Goal: Task Accomplishment & Management: Complete application form

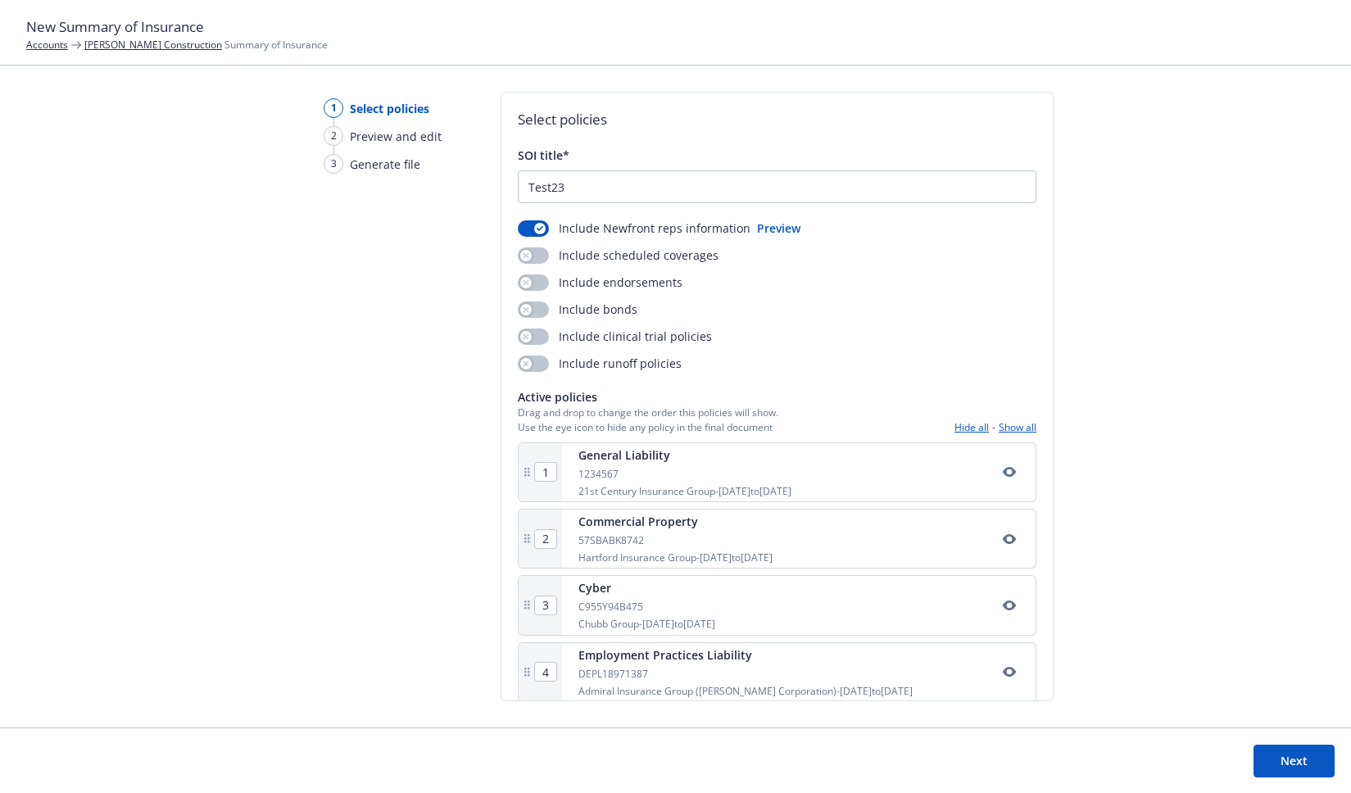
click at [1282, 745] on button "Next" at bounding box center [1294, 761] width 81 height 33
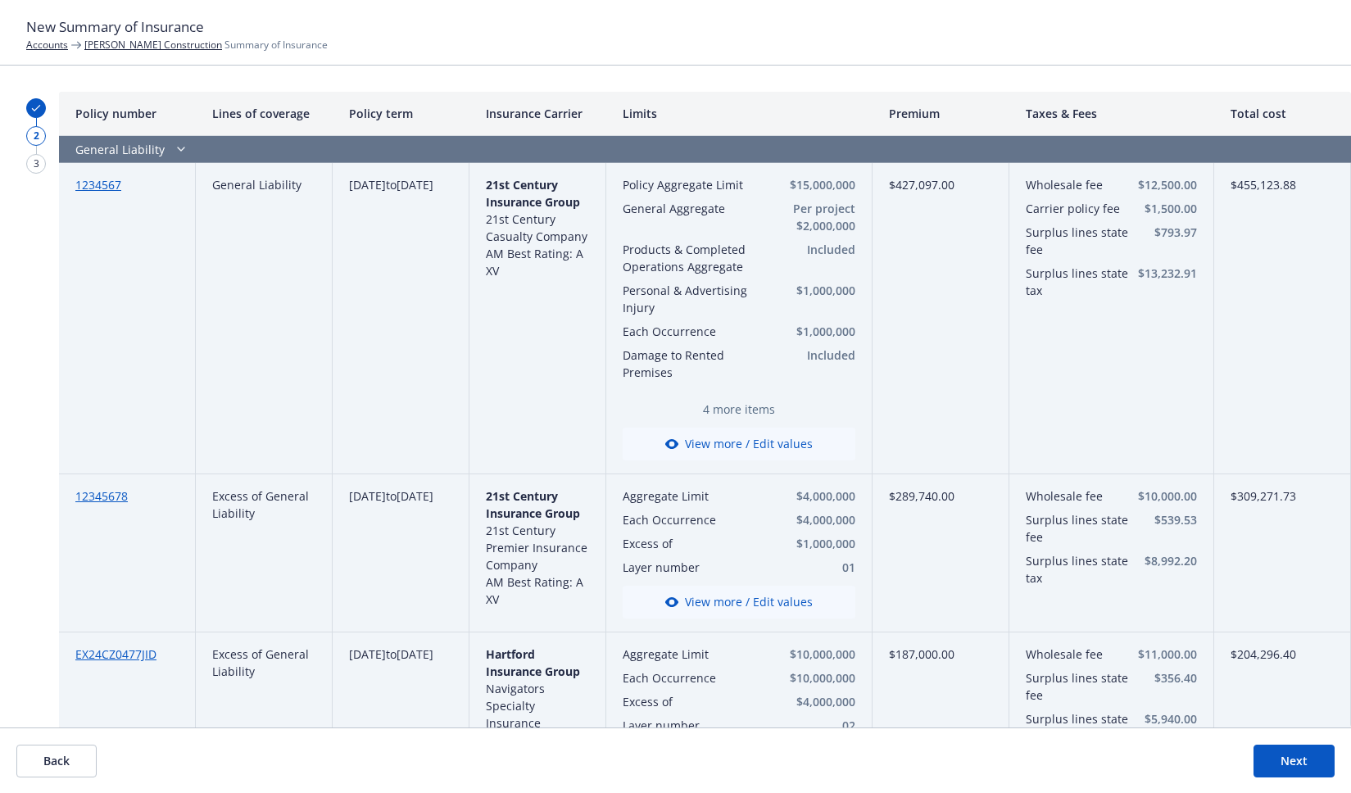
click at [784, 452] on button "View more / Edit values" at bounding box center [739, 444] width 233 height 33
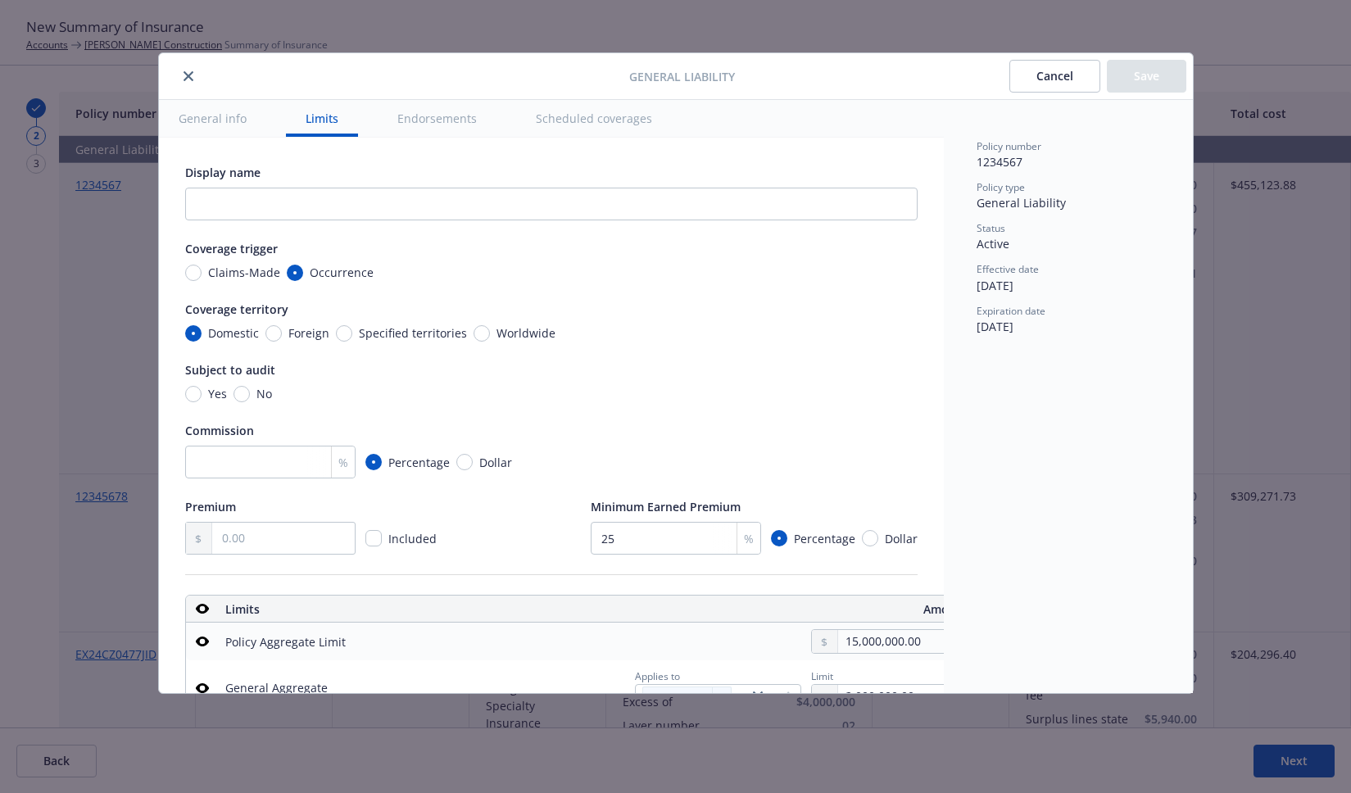
scroll to position [457, 26]
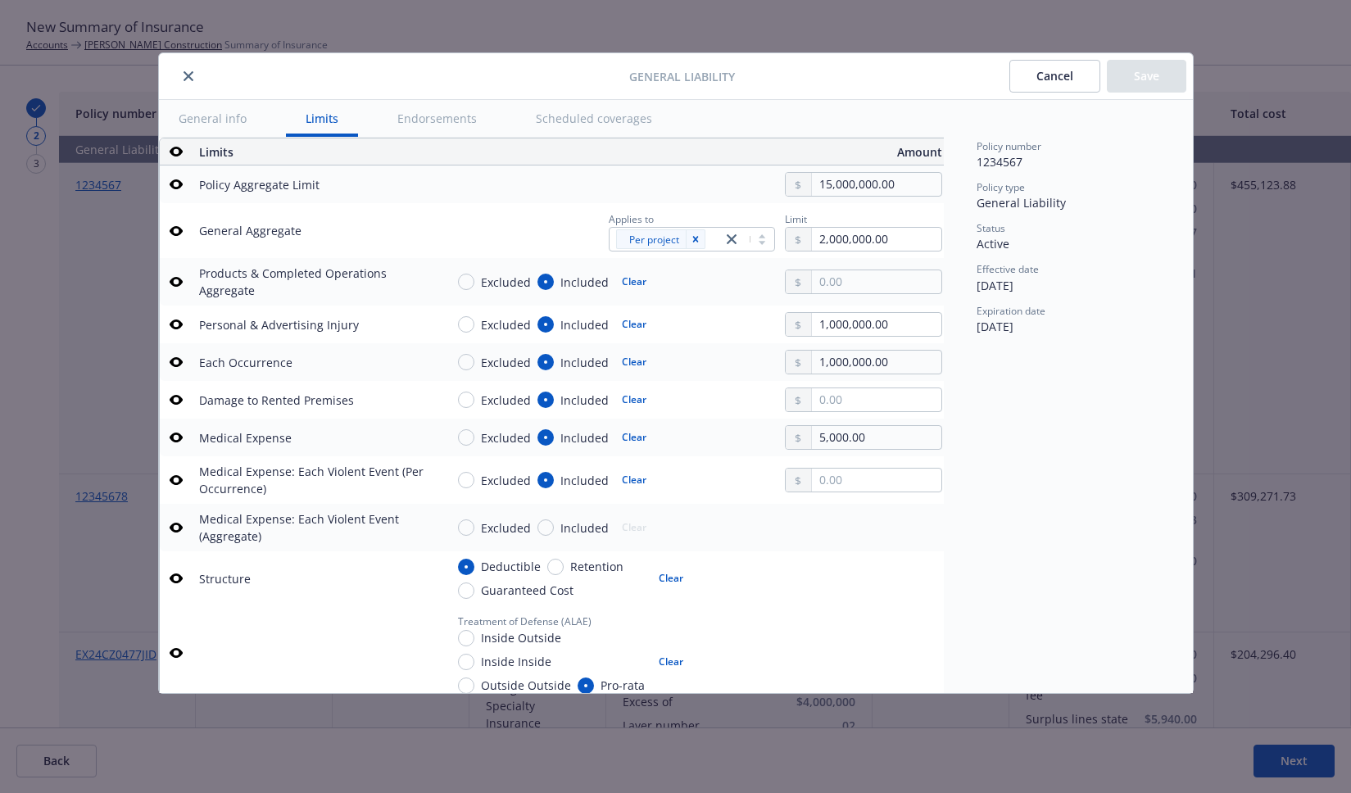
click at [474, 285] on span "Excluded" at bounding box center [502, 282] width 57 height 17
click at [473, 285] on input "Excluded" at bounding box center [466, 282] width 16 height 16
radio input "true"
type textarea "x"
click at [545, 282] on input "Included" at bounding box center [546, 282] width 16 height 16
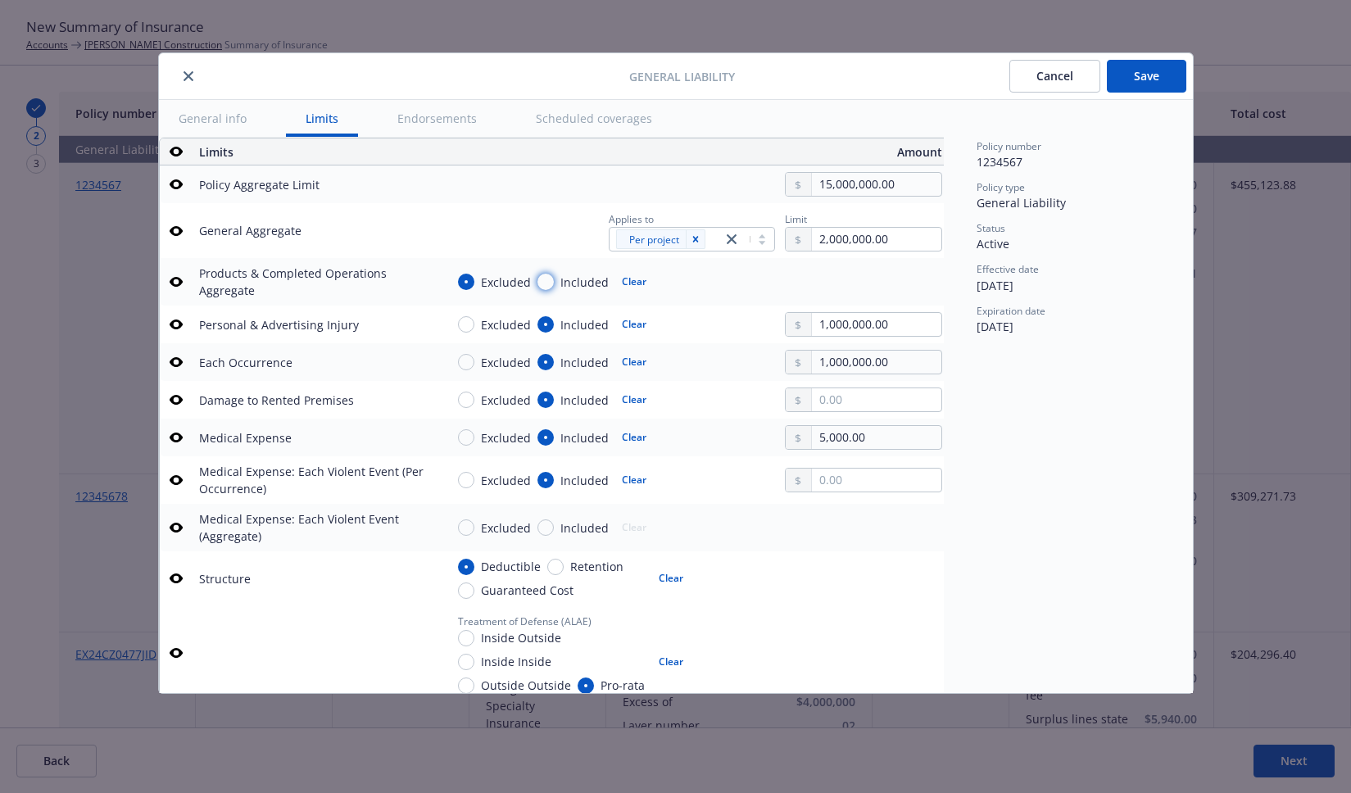
radio input "true"
type textarea "x"
click at [465, 281] on input "Excluded" at bounding box center [466, 282] width 16 height 16
radio input "true"
type textarea "x"
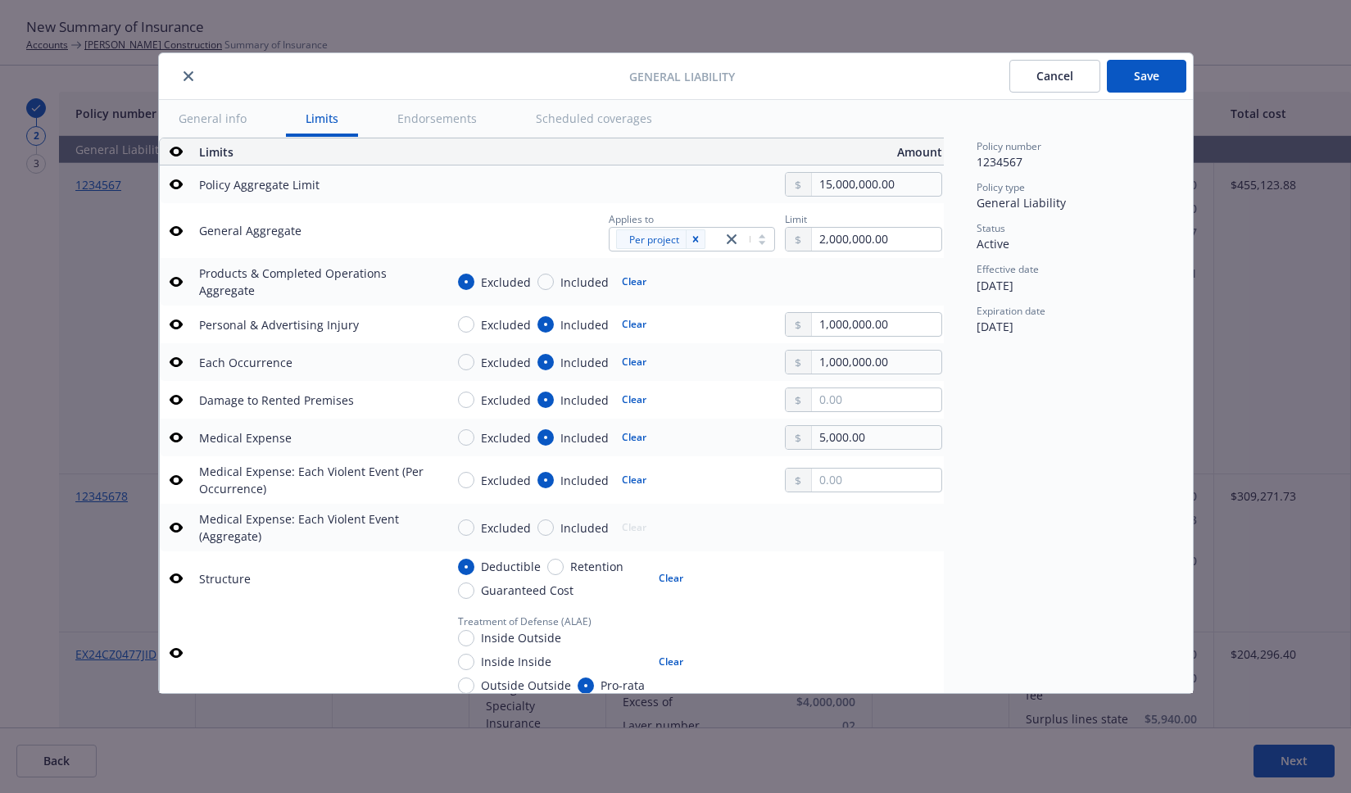
click at [1222, 285] on div "General Liability Cancel Save General info Limits Endorsements Scheduled covera…" at bounding box center [675, 396] width 1351 height 793
click at [187, 68] on button "close" at bounding box center [189, 76] width 20 height 20
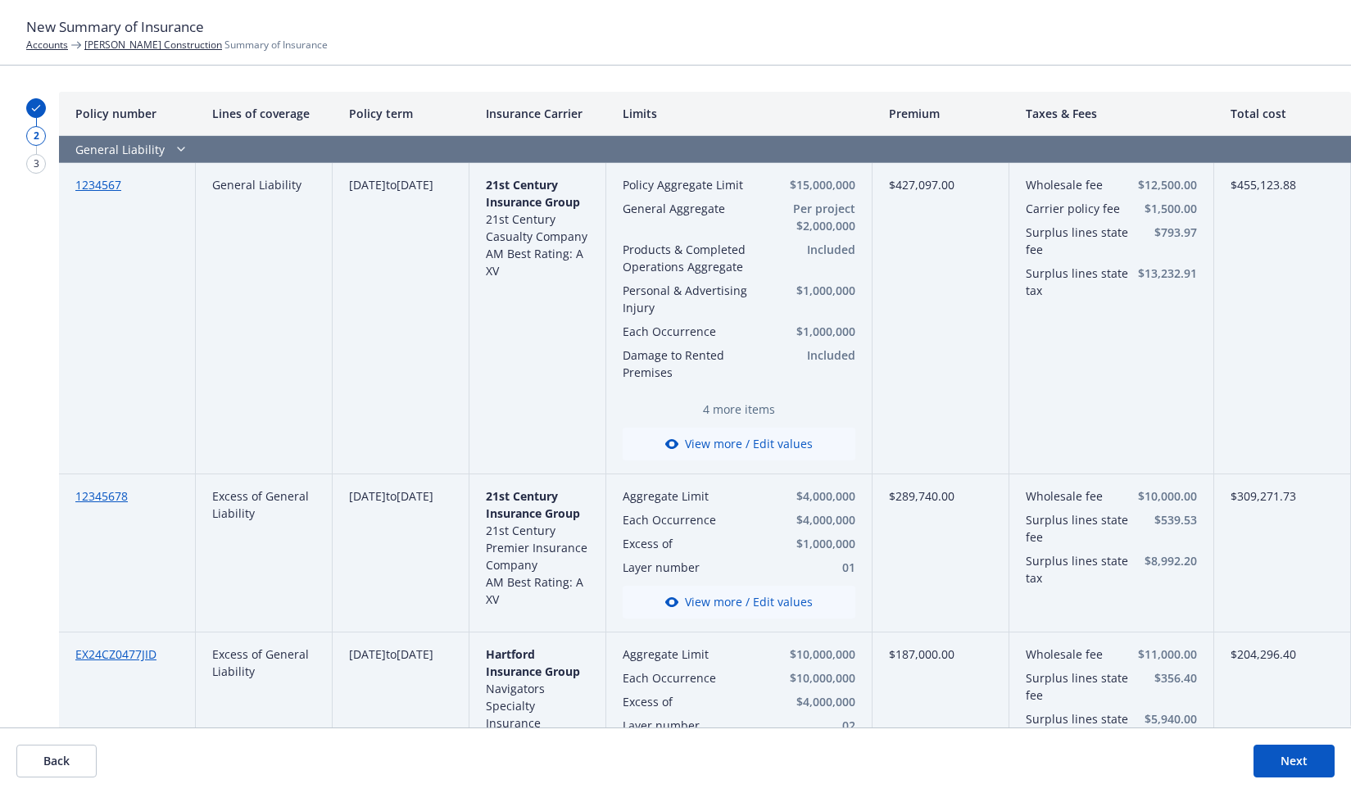
click at [157, 47] on link "[PERSON_NAME] Construction" at bounding box center [153, 45] width 138 height 14
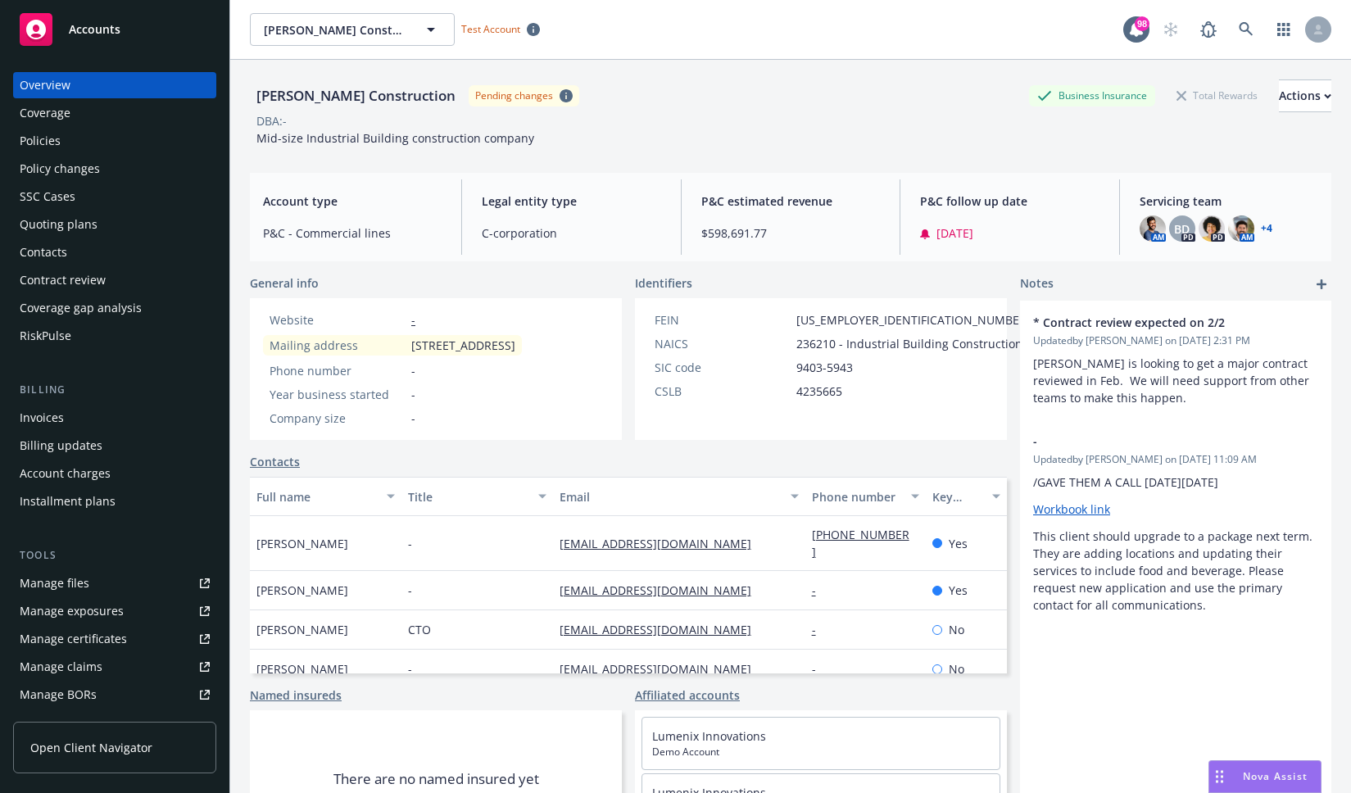
click at [68, 142] on div "Policies" at bounding box center [115, 141] width 190 height 26
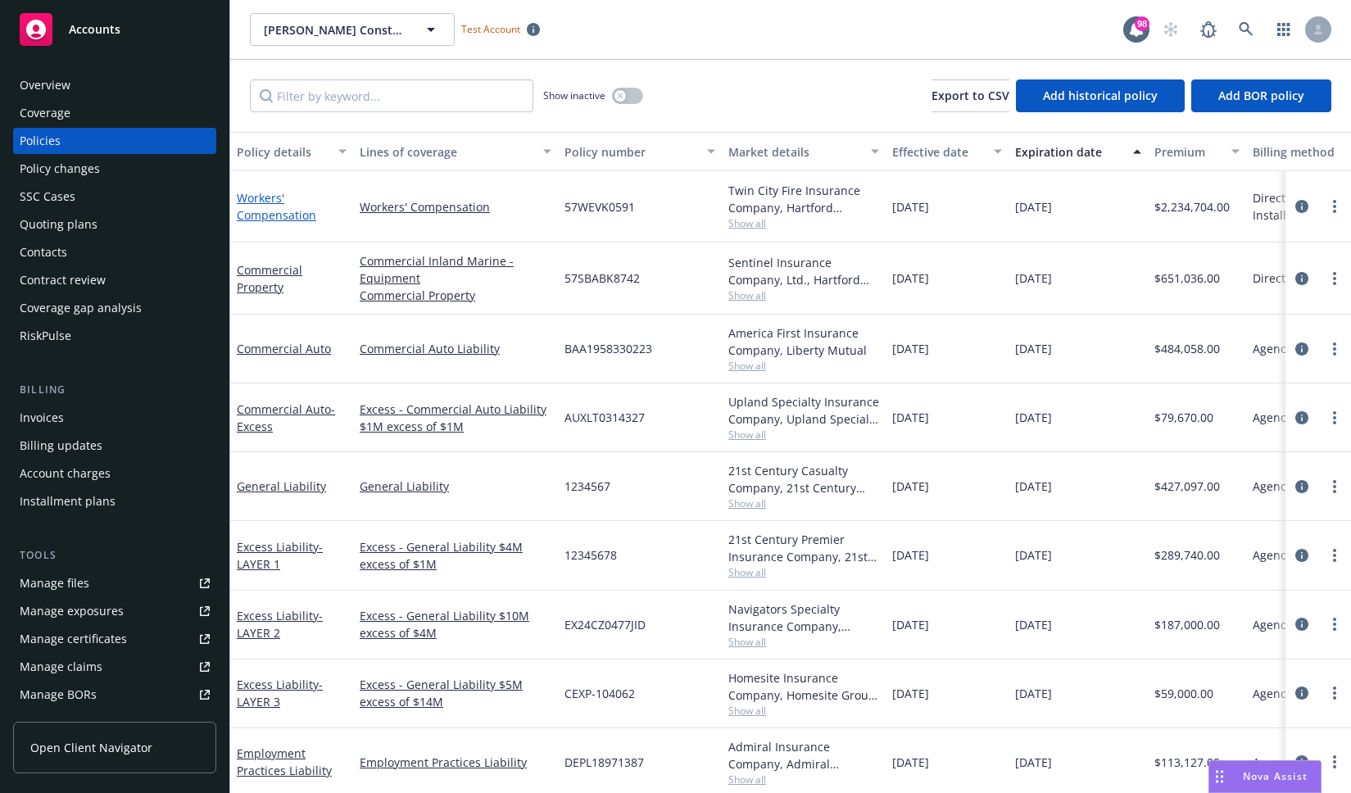
click at [266, 213] on link "Workers' Compensation" at bounding box center [276, 206] width 79 height 33
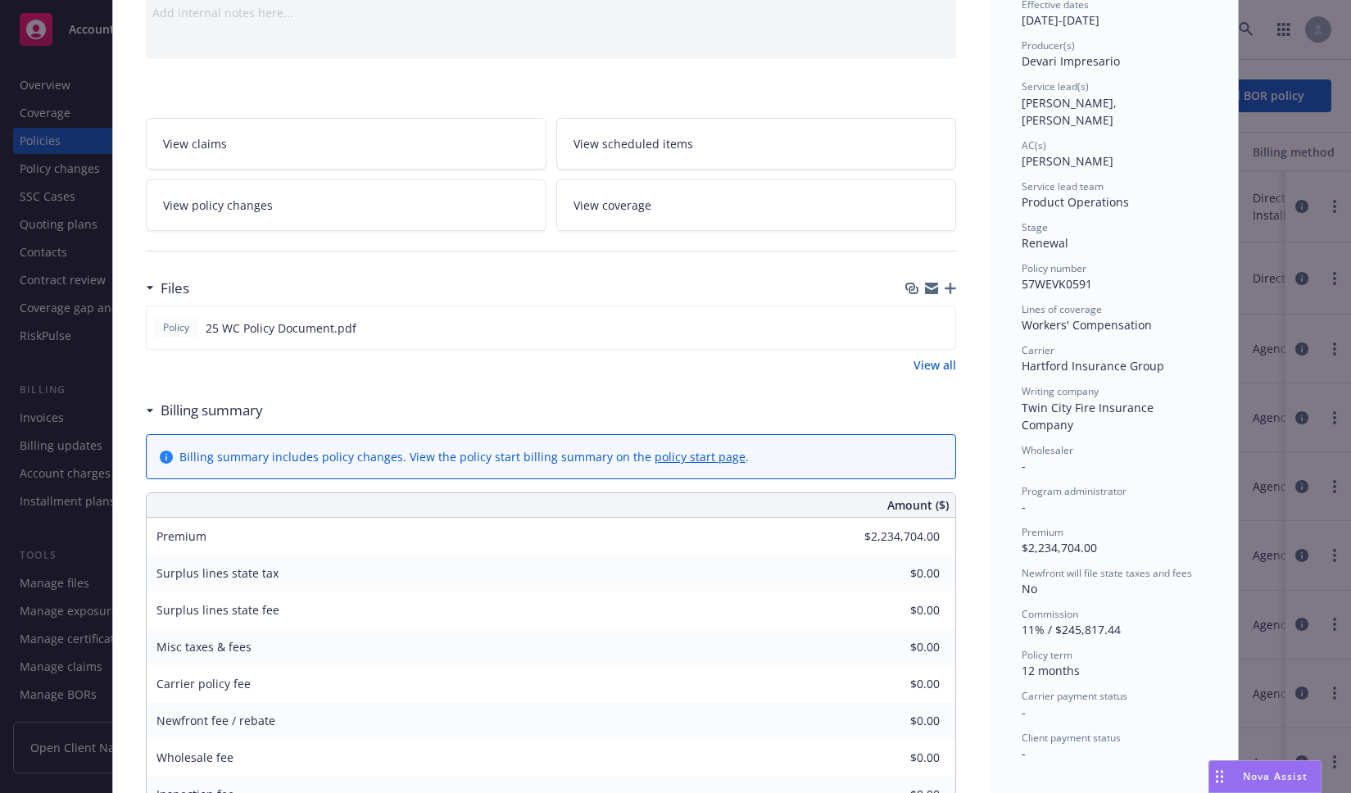
scroll to position [280, 0]
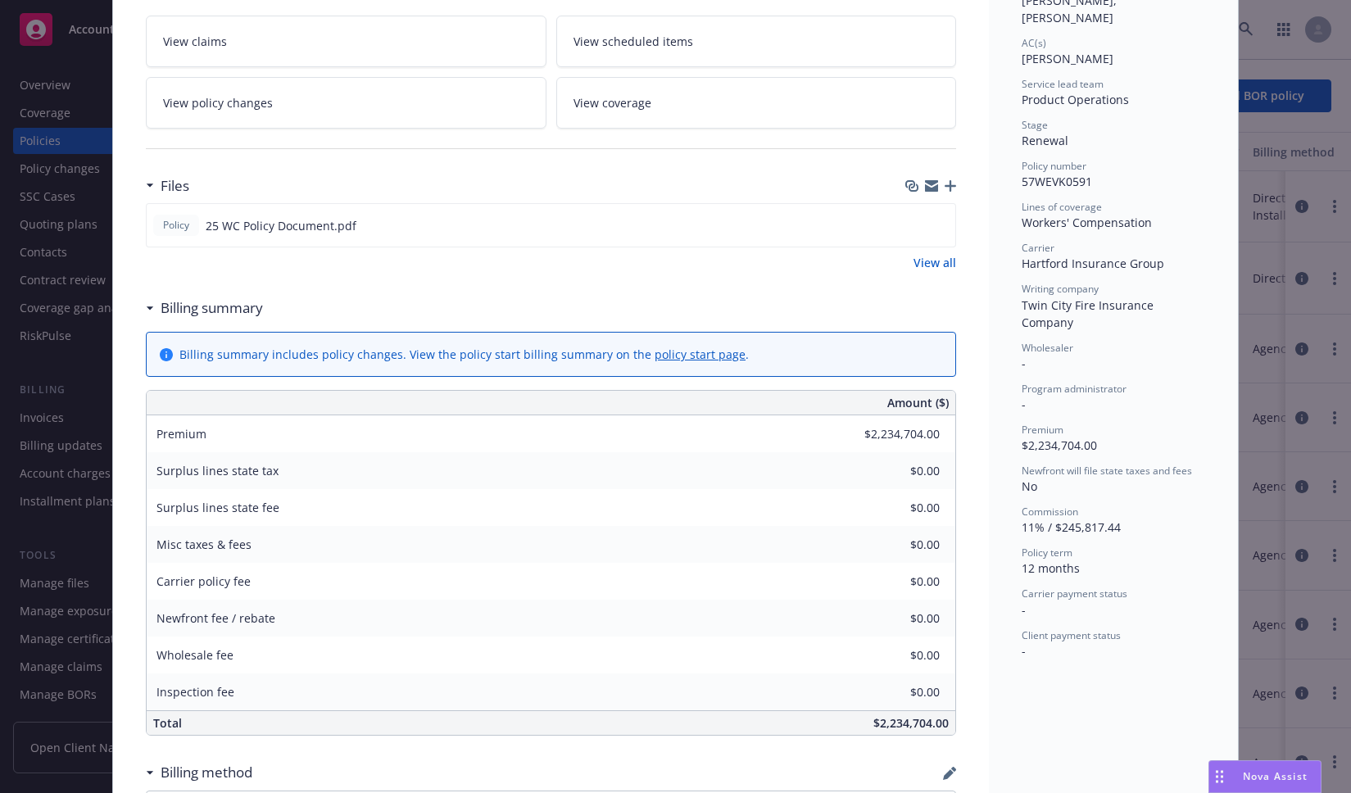
click at [1248, 278] on div "Policy Workers' Compensation Add internal notes here... View claims View schedu…" at bounding box center [675, 396] width 1351 height 793
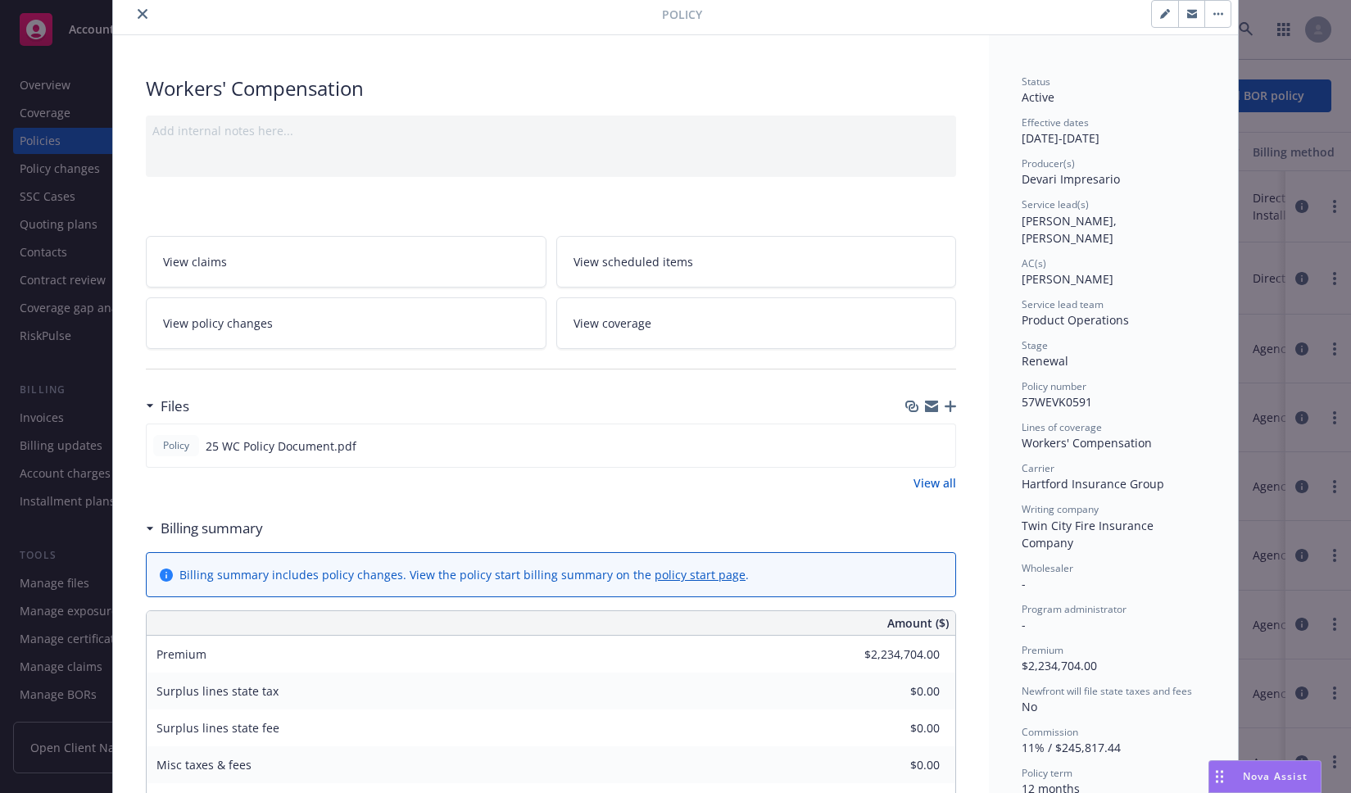
scroll to position [0, 0]
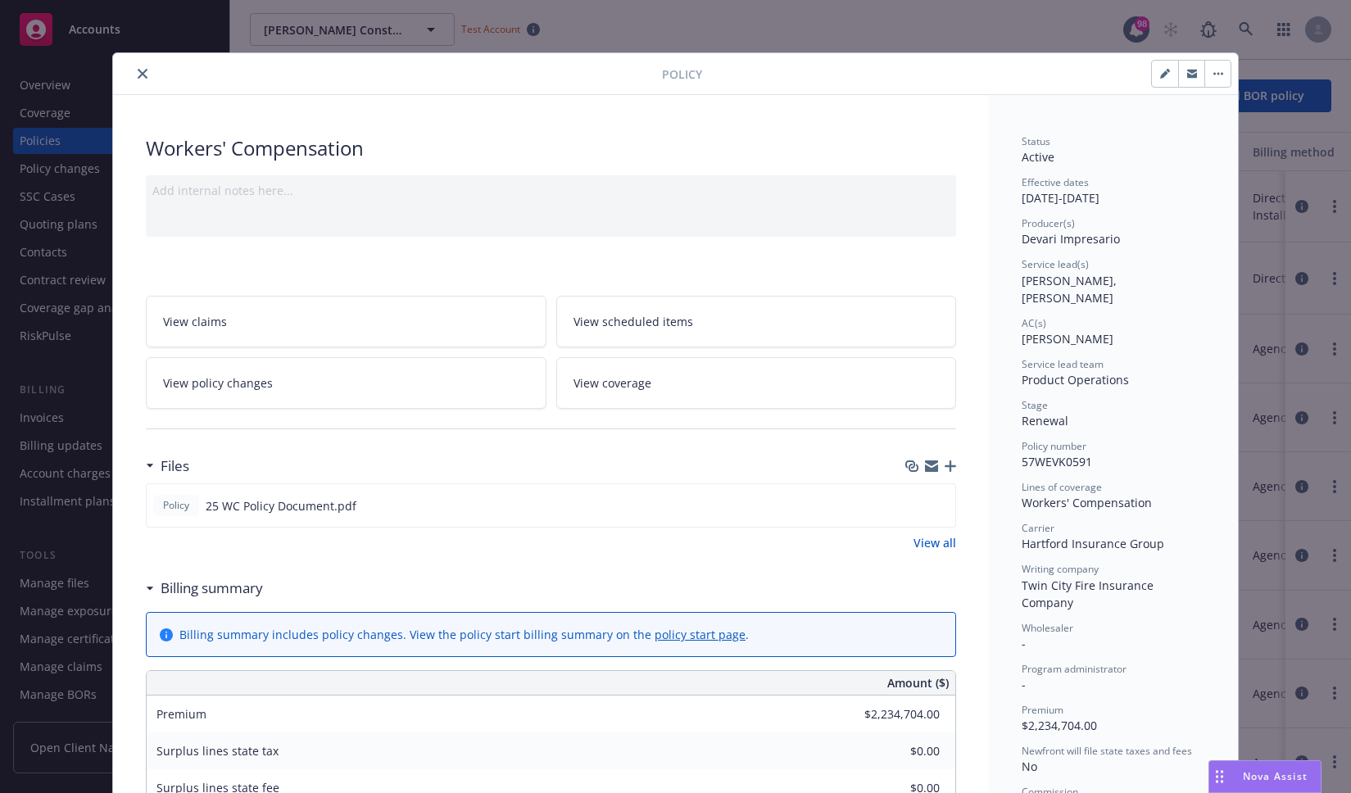
click at [1028, 39] on div "Policy Workers' Compensation Add internal notes here... View claims View schedu…" at bounding box center [675, 396] width 1351 height 793
click at [138, 71] on icon "close" at bounding box center [143, 74] width 10 height 10
